Goal: Transaction & Acquisition: Purchase product/service

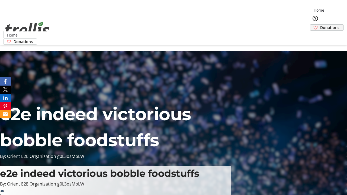
click at [320, 25] on span "Donations" at bounding box center [329, 28] width 19 height 6
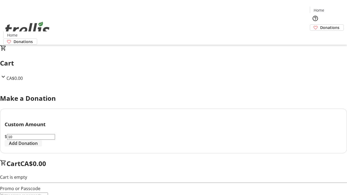
click at [38, 147] on span "Add Donation" at bounding box center [23, 143] width 29 height 7
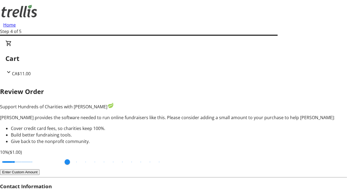
click at [40, 169] on button "Enter Custom Amount" at bounding box center [20, 172] width 40 height 6
